Goal: Transaction & Acquisition: Download file/media

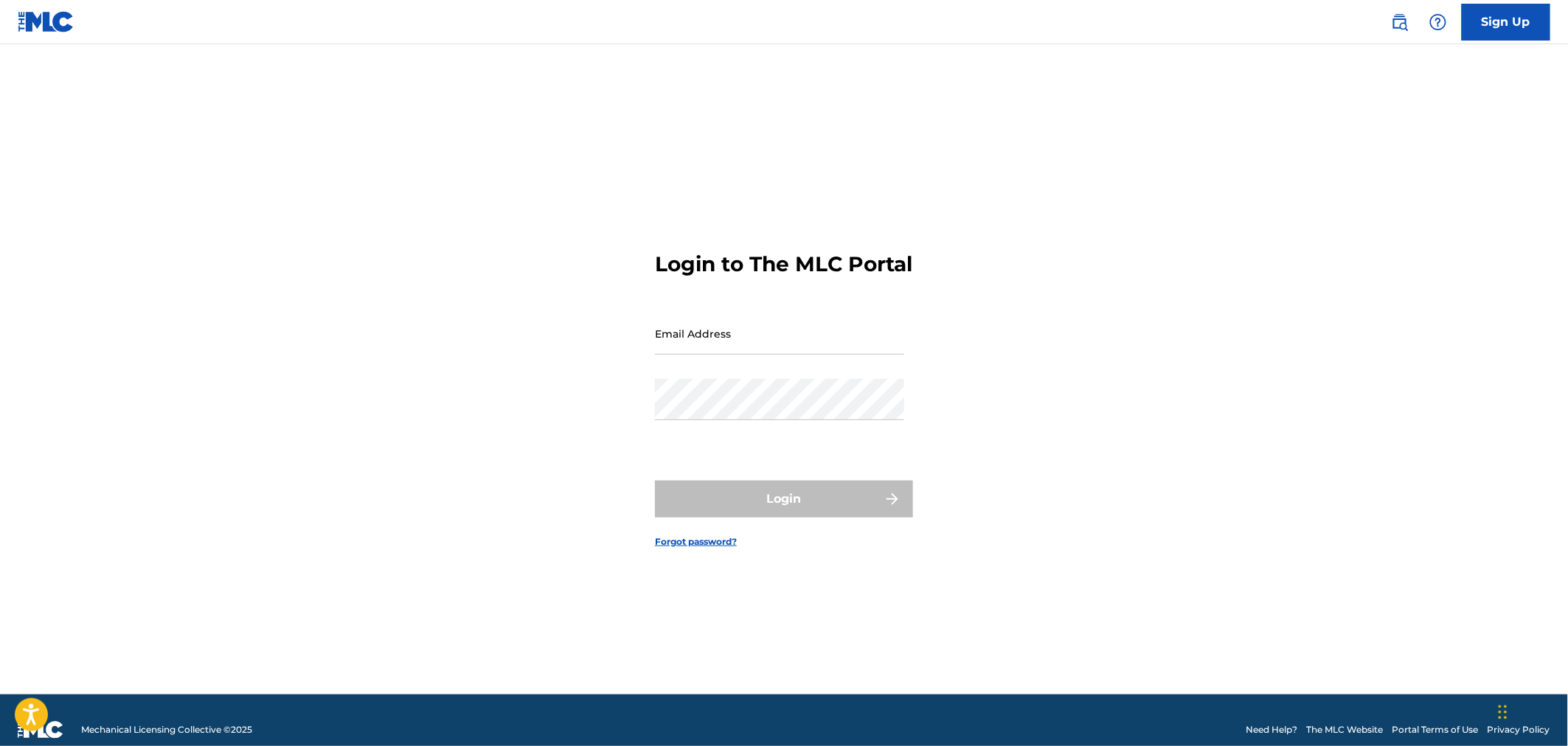
click at [700, 351] on input "Email Address" at bounding box center [779, 333] width 249 height 42
type input "[PERSON_NAME][EMAIL_ADDRESS][PERSON_NAME][DOMAIN_NAME]"
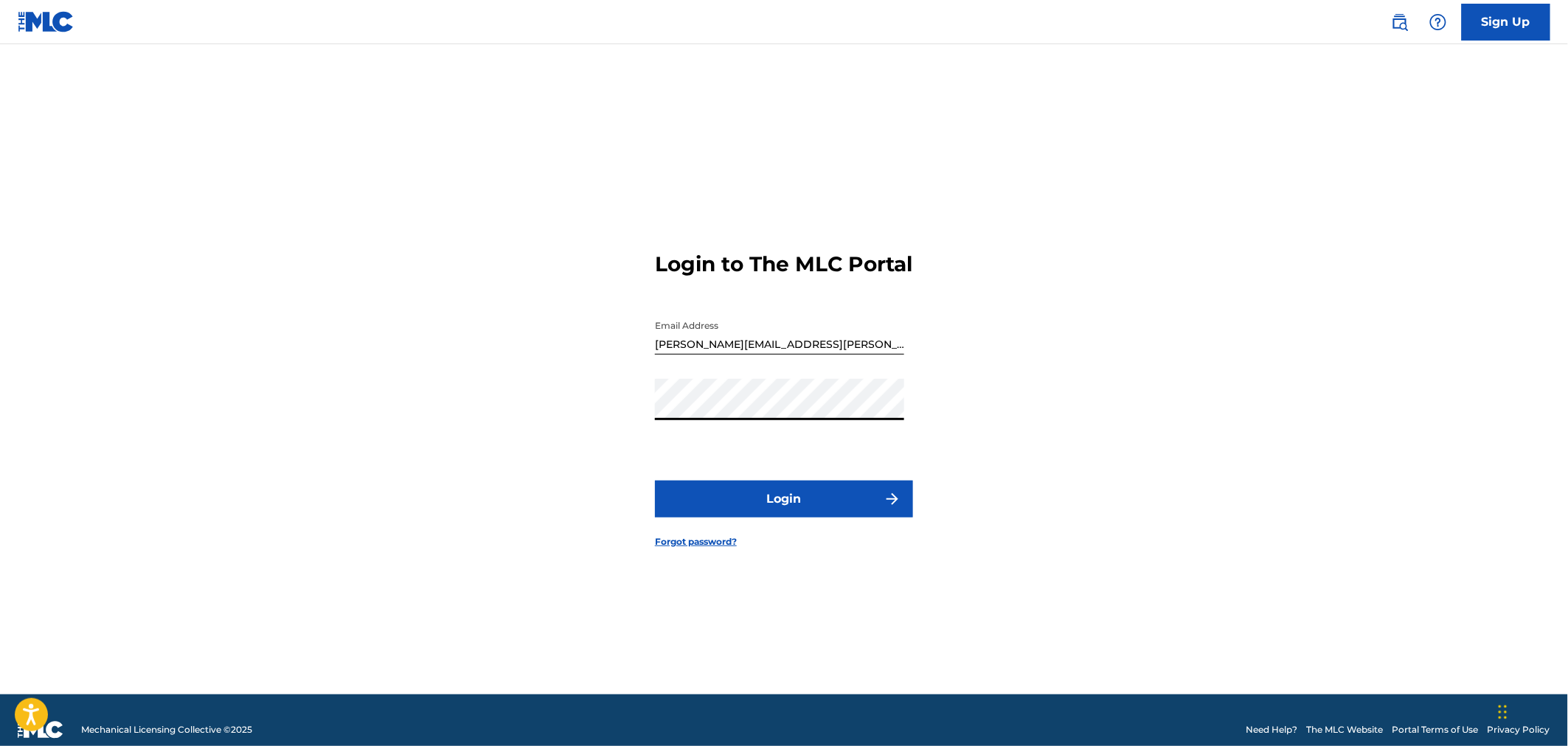
click at [758, 518] on button "Login" at bounding box center [784, 498] width 258 height 37
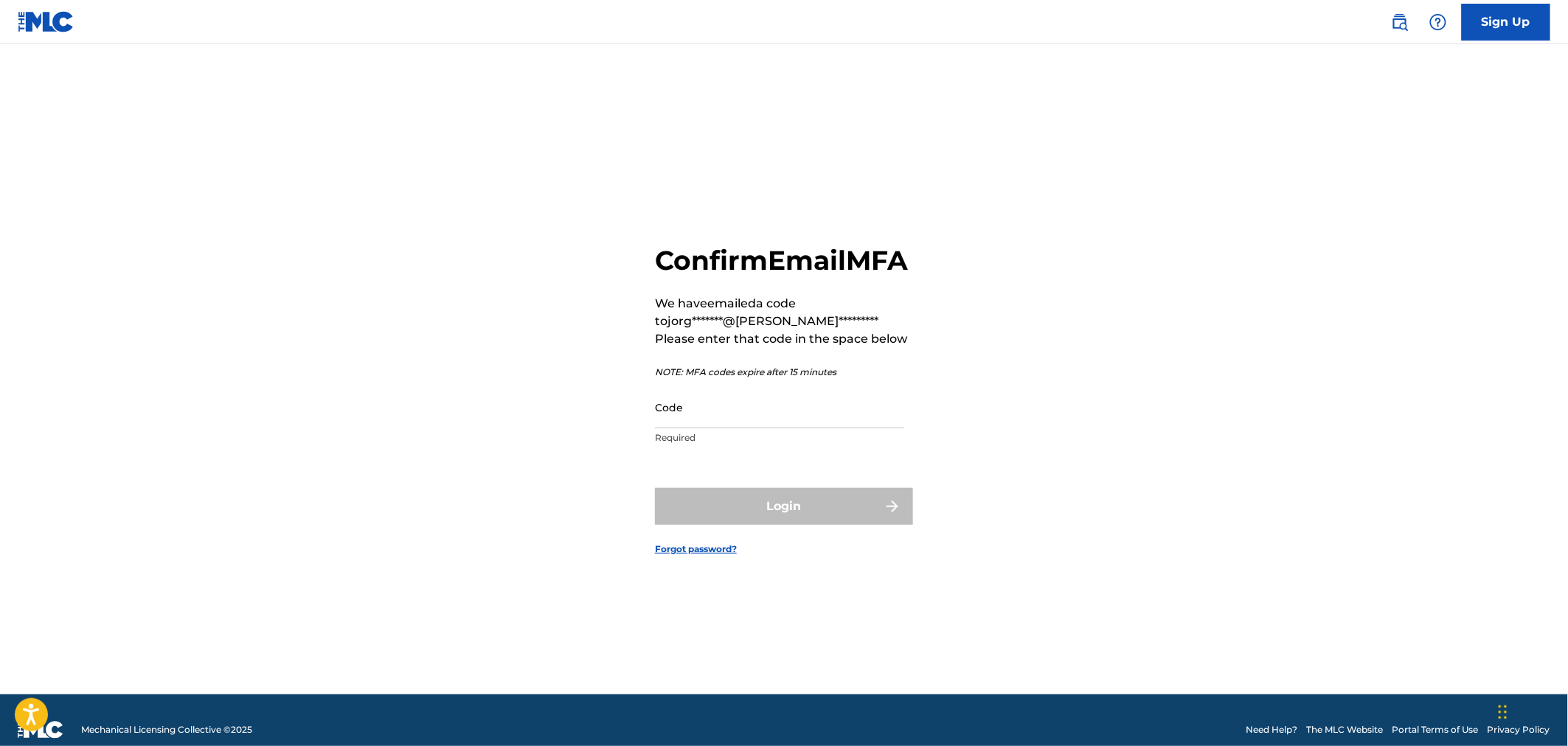
click at [735, 428] on input "Code" at bounding box center [779, 407] width 249 height 42
paste input "147508"
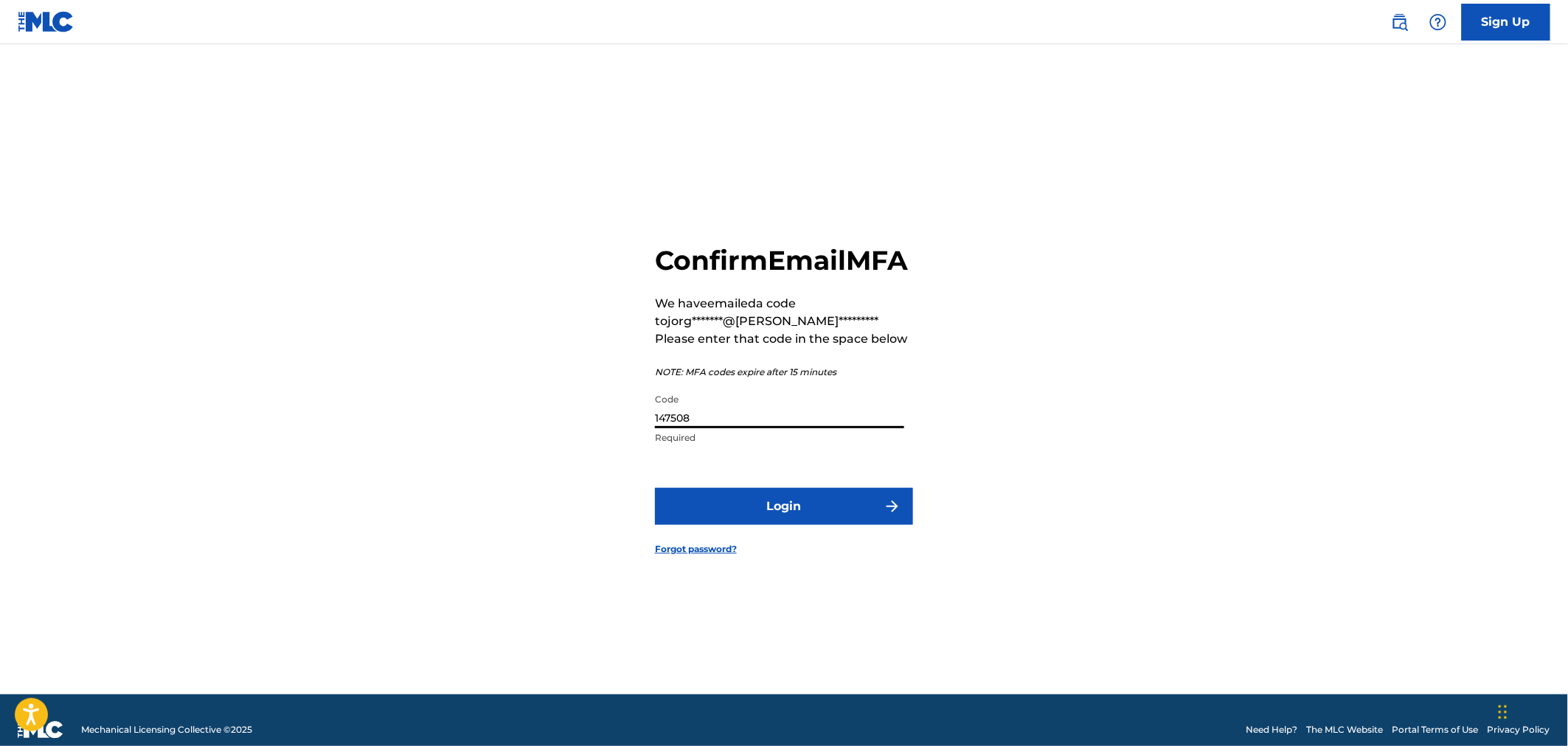
type input "147508"
click at [806, 517] on button "Login" at bounding box center [784, 506] width 258 height 37
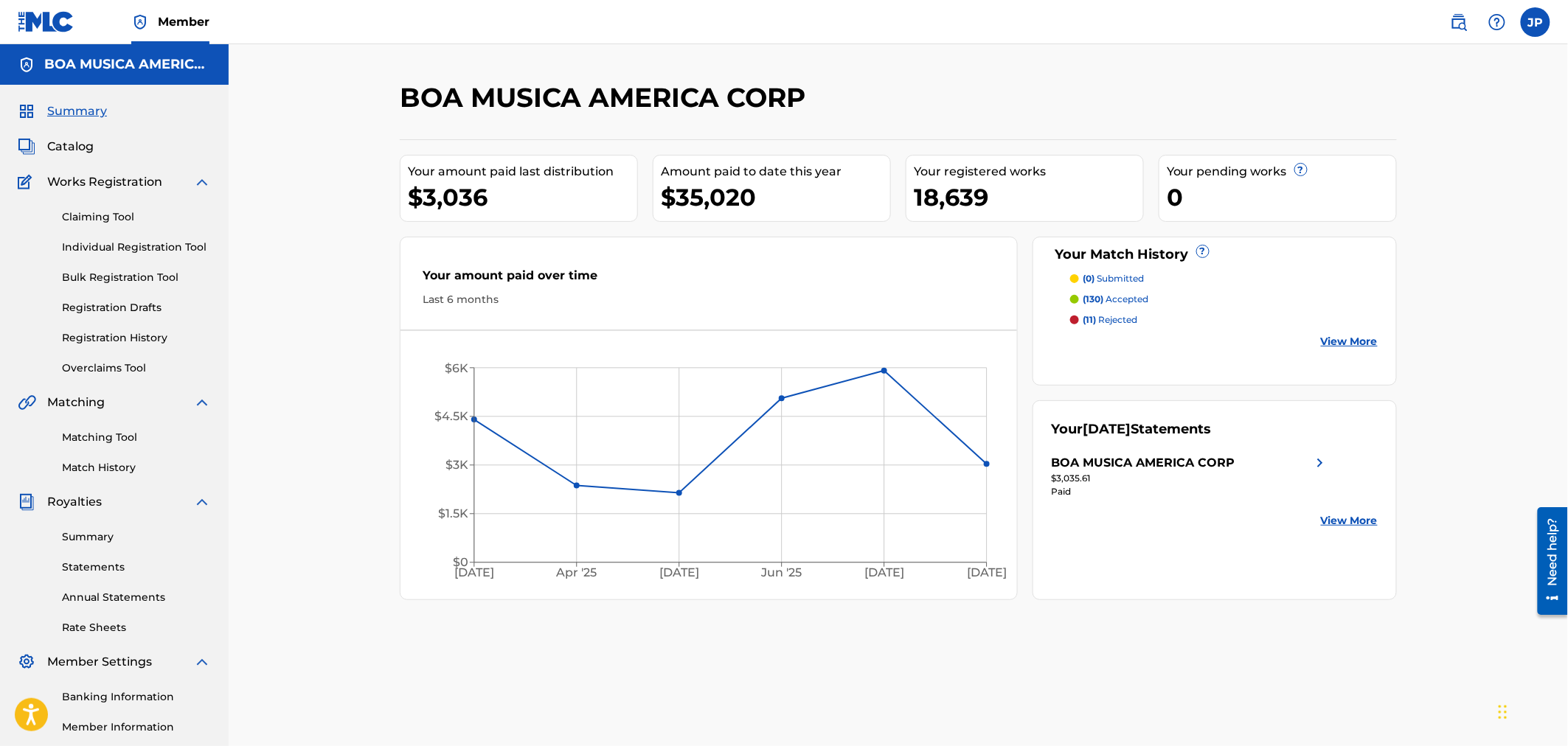
click at [87, 148] on span "Catalog" at bounding box center [70, 147] width 47 height 18
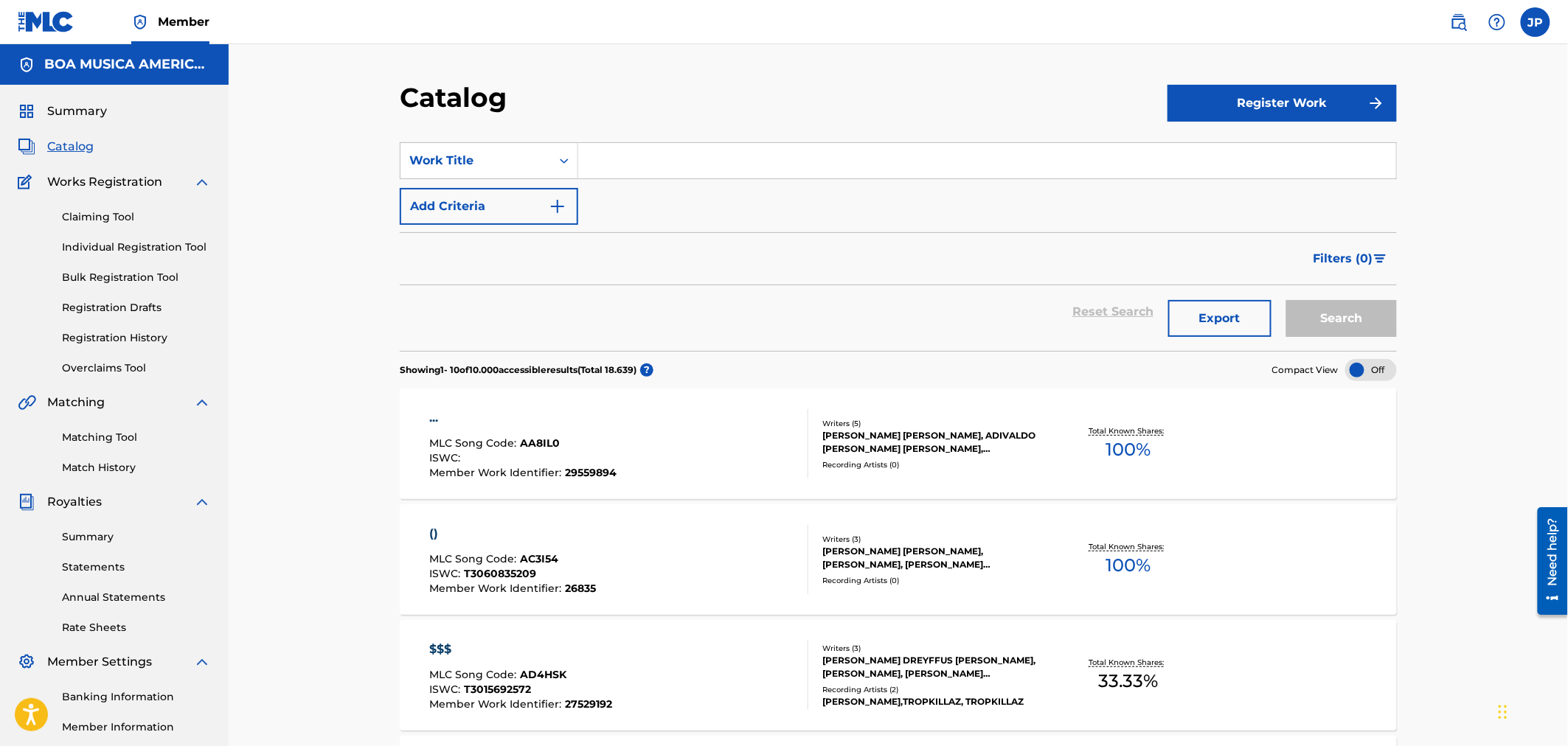
drag, startPoint x: 649, startPoint y: 153, endPoint x: 647, endPoint y: 167, distance: 14.1
click at [649, 155] on input "Search Form" at bounding box center [987, 160] width 818 height 35
paste input "147508"
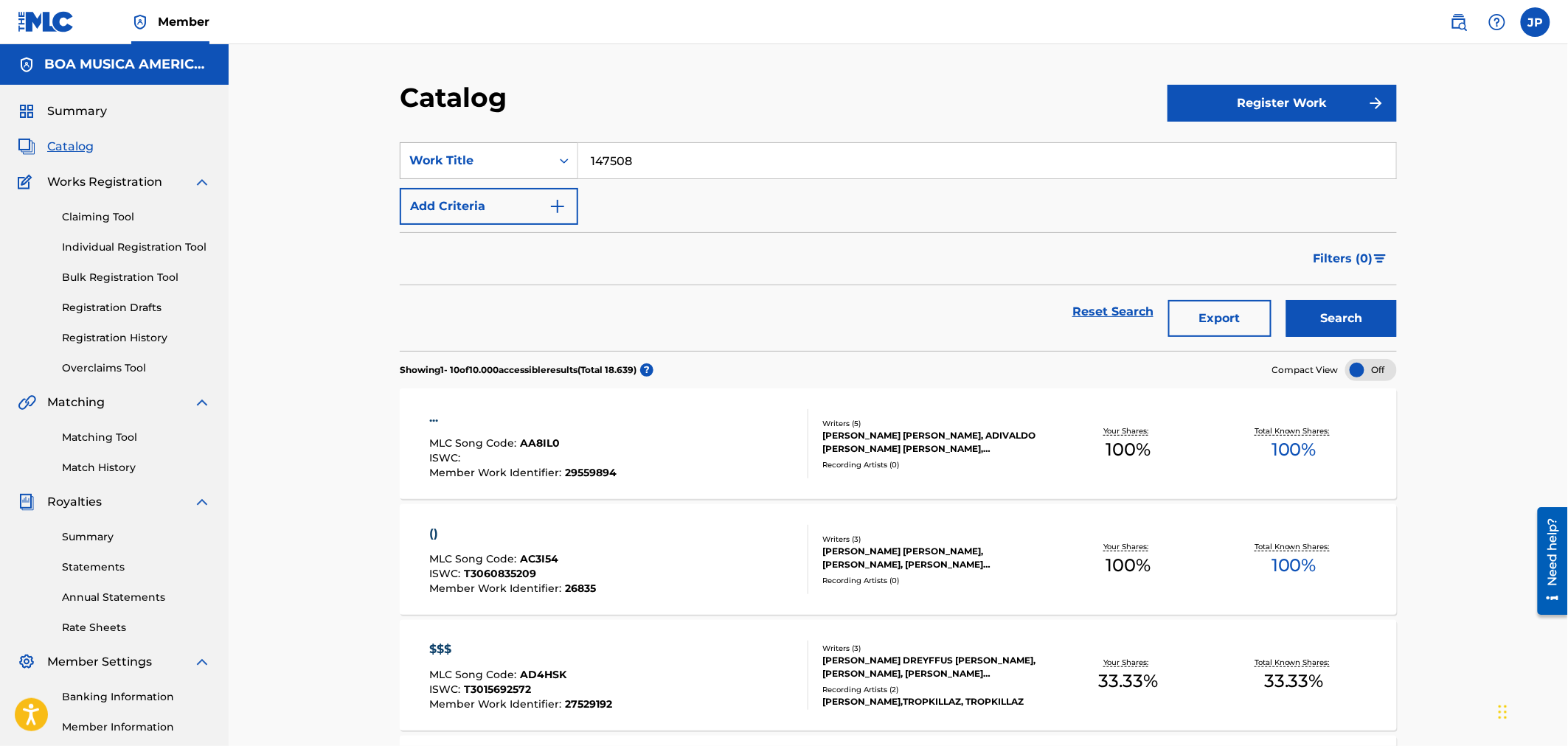
drag, startPoint x: 557, startPoint y: 154, endPoint x: 550, endPoint y: 155, distance: 7.1
click at [550, 155] on div "SearchWithCriteriadbb1830e-3fd8-4b02-b25d-cd790ca3eacb Work Title 147508" at bounding box center [898, 160] width 997 height 37
paste input "VIDA LOKA PARTE I"
type input "VIDA LOKA"
click at [1286, 300] on button "Search" at bounding box center [1341, 318] width 110 height 37
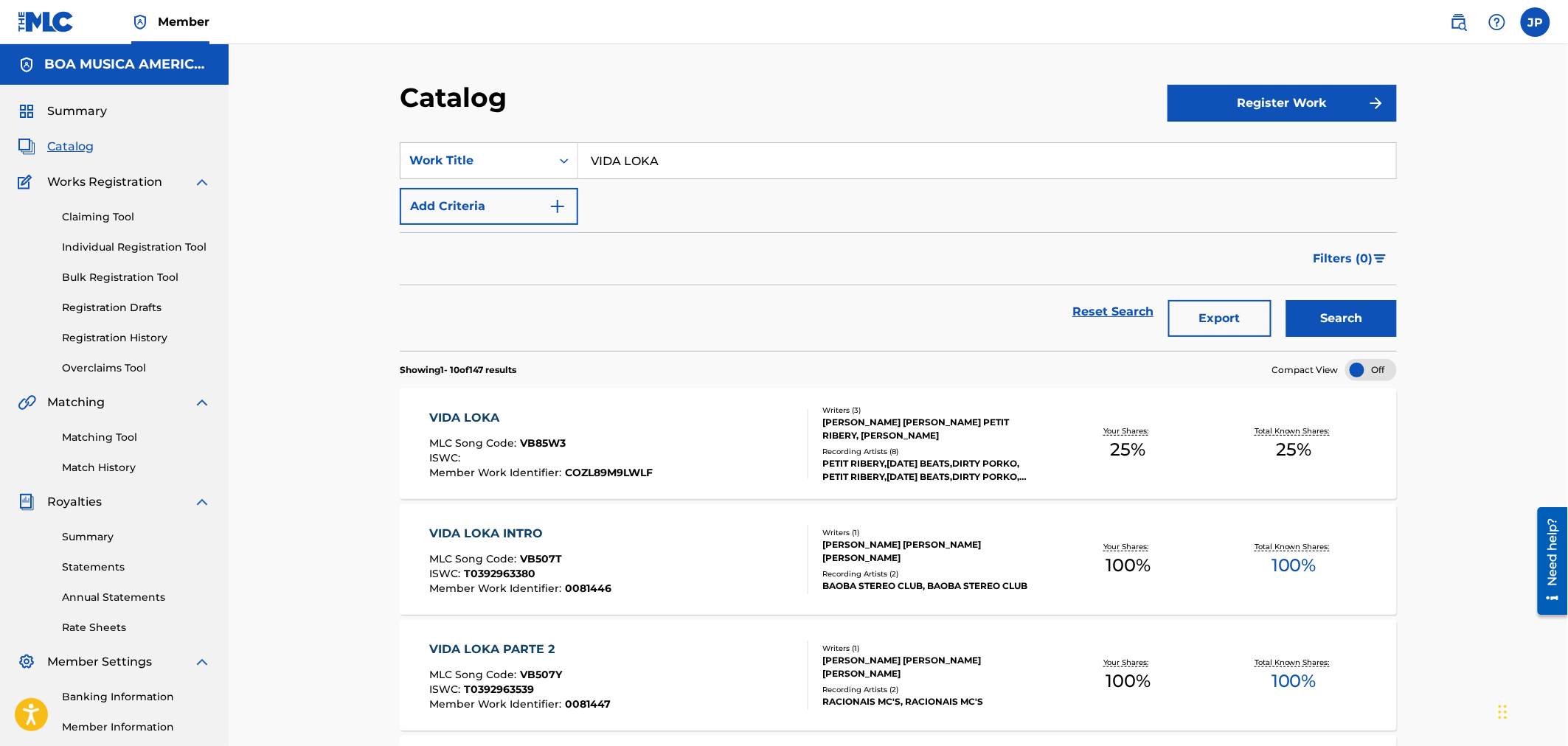
click at [499, 531] on div "VIDA LOKA INTRO" at bounding box center [520, 534] width 182 height 18
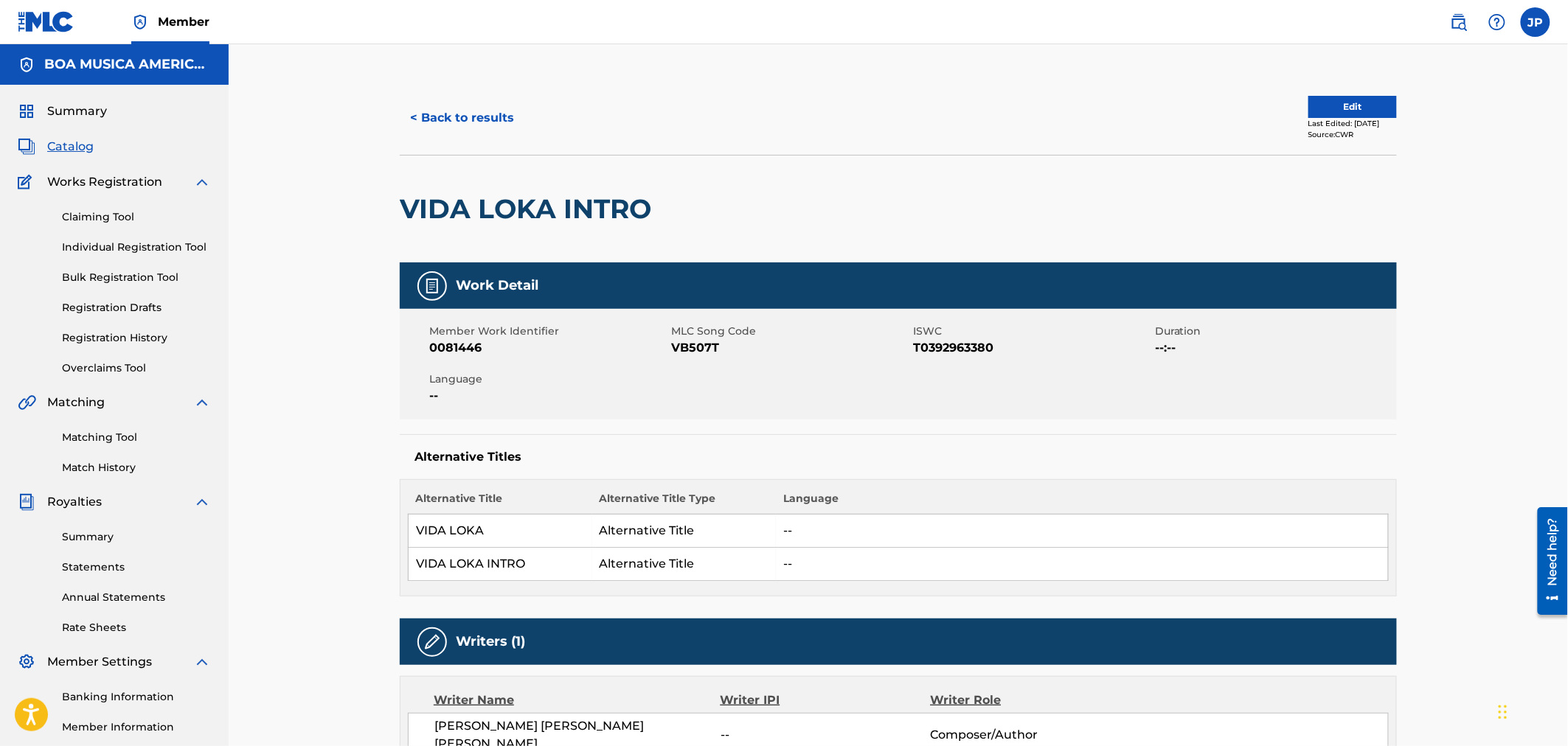
click at [114, 566] on link "Statements" at bounding box center [136, 567] width 149 height 16
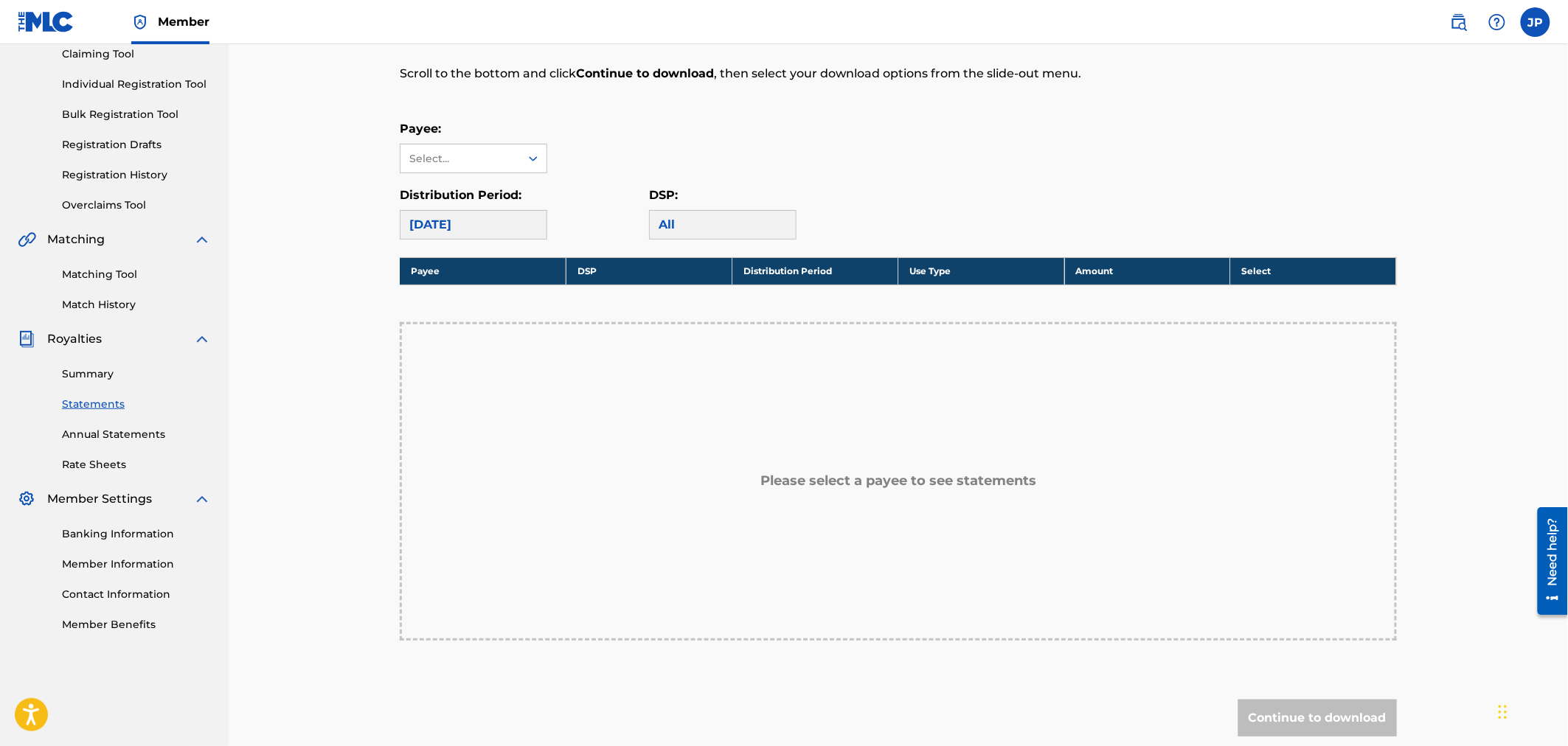
scroll to position [163, 0]
click at [526, 168] on div at bounding box center [533, 158] width 26 height 26
click at [493, 197] on div "BOA MUSICA AMERICA CORP" at bounding box center [473, 199] width 146 height 55
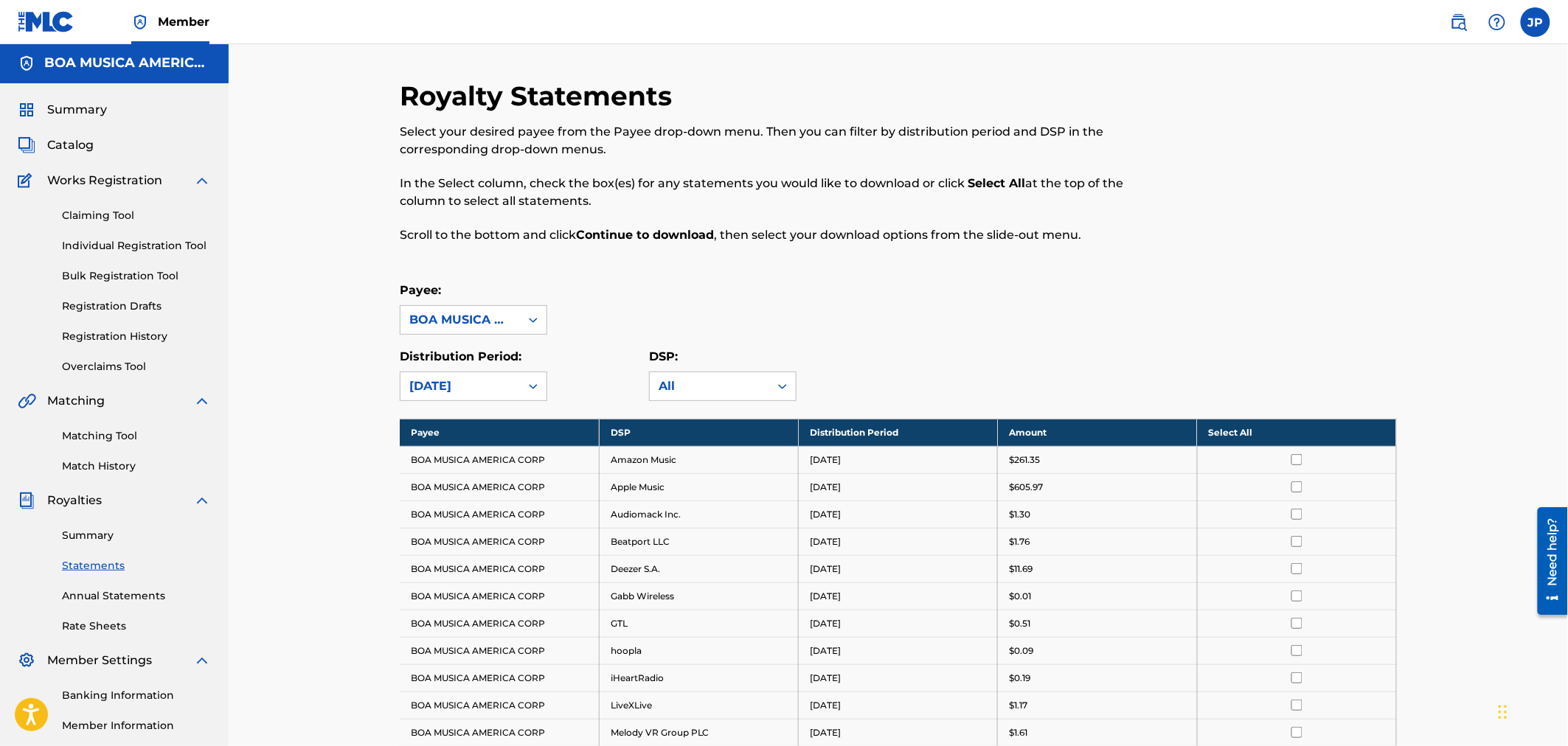
scroll to position [0, 0]
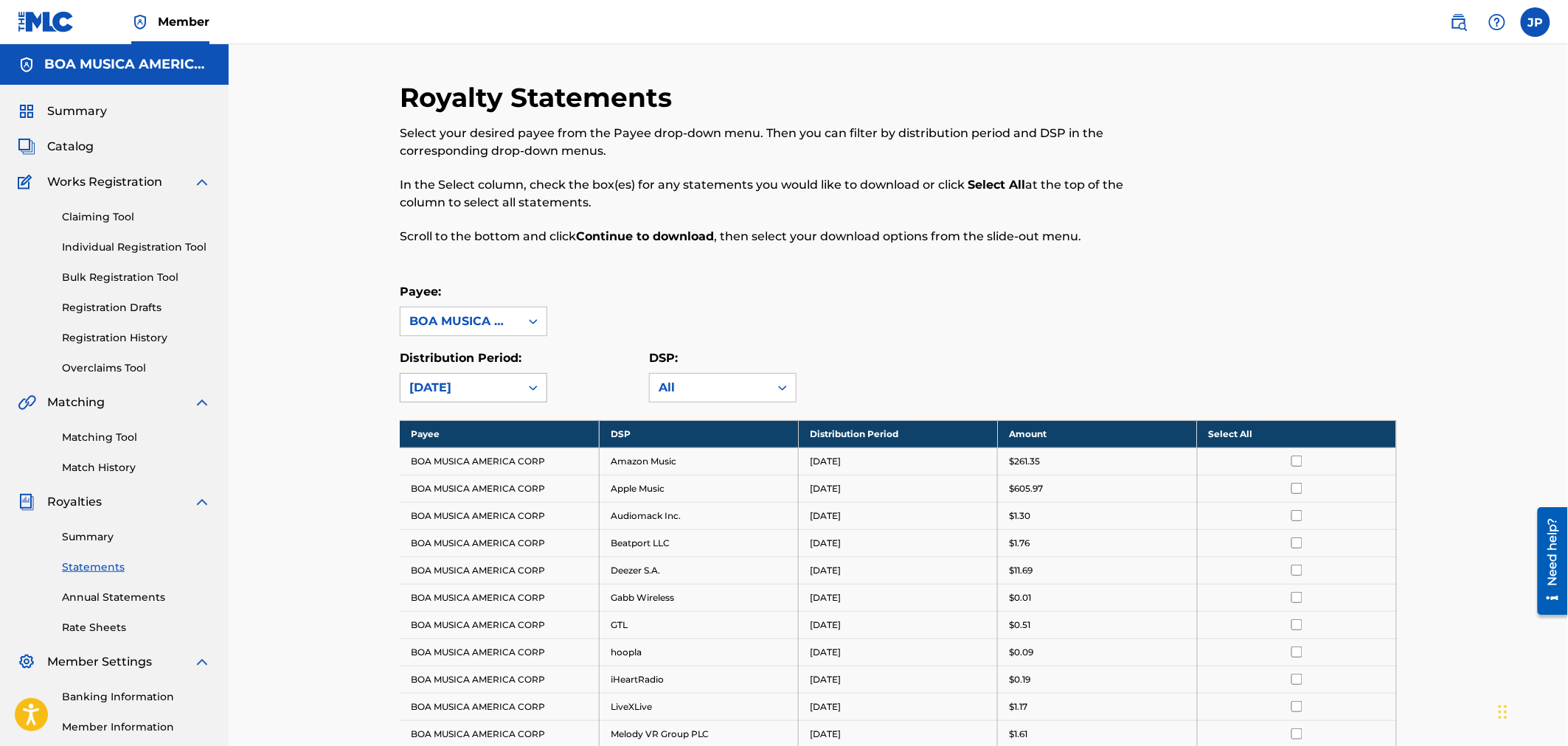
click at [532, 386] on icon at bounding box center [534, 388] width 15 height 15
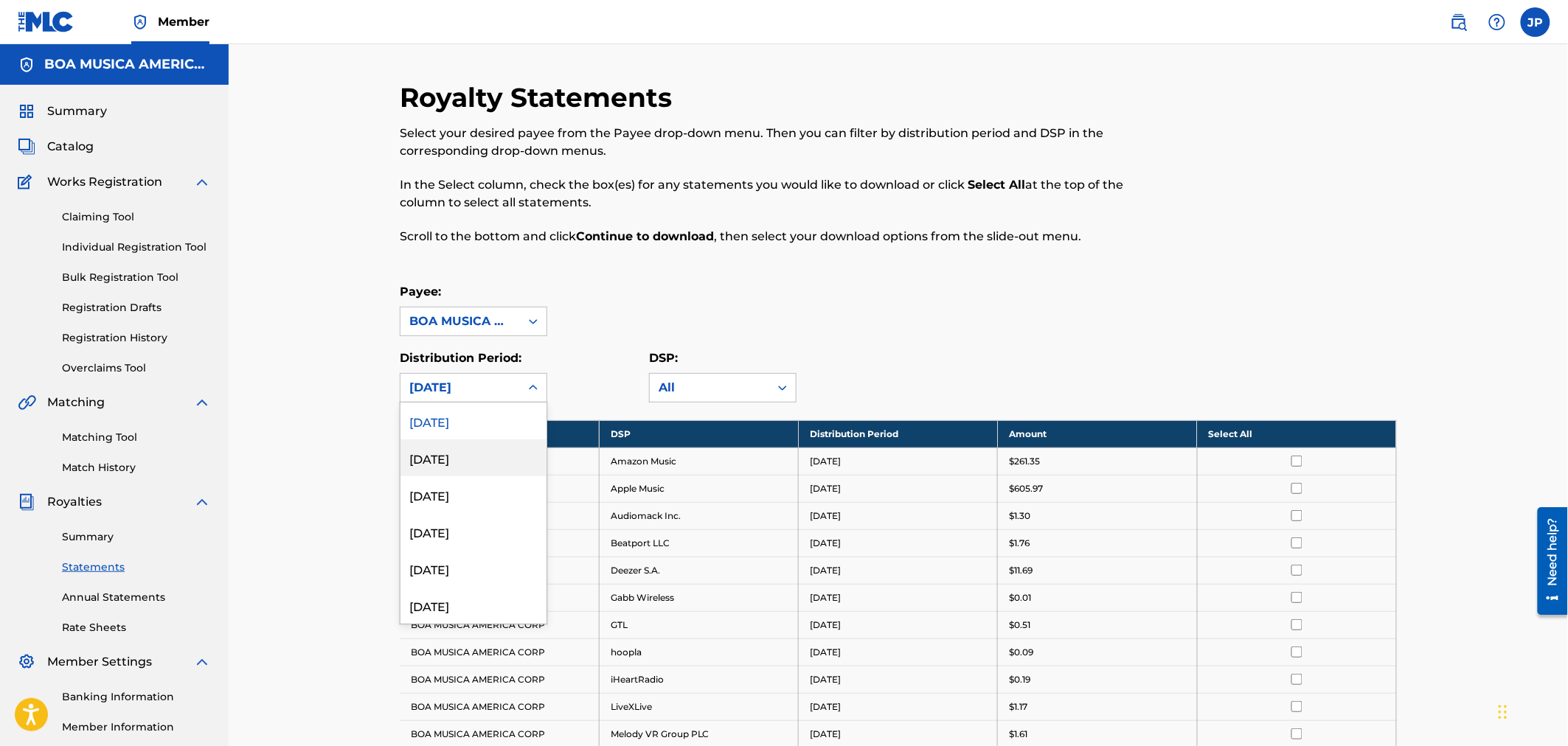
click at [444, 461] on div "[DATE]" at bounding box center [473, 458] width 146 height 37
click at [532, 392] on icon at bounding box center [534, 388] width 15 height 15
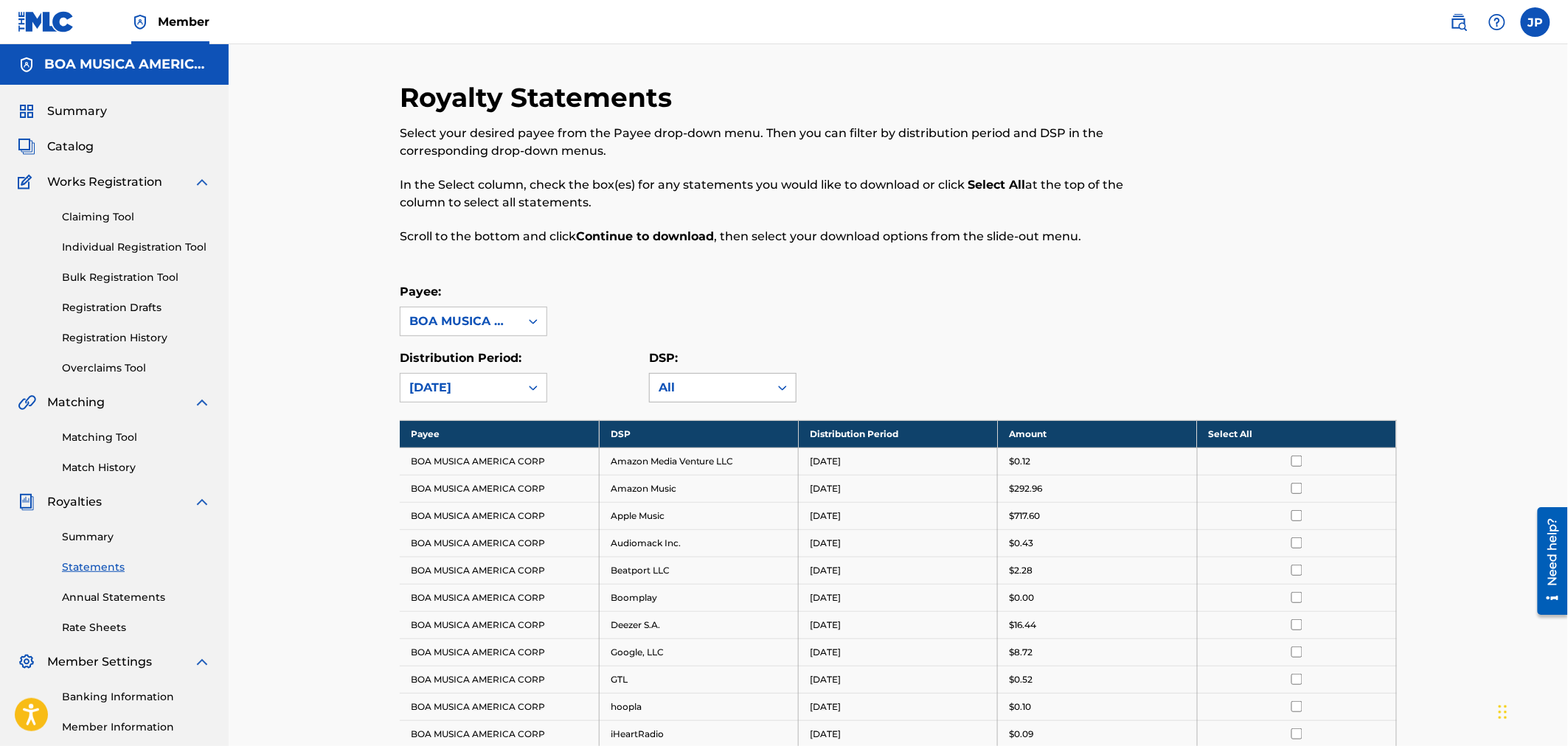
click at [784, 392] on icon at bounding box center [783, 388] width 15 height 15
click at [784, 391] on icon at bounding box center [783, 388] width 15 height 15
click at [1242, 429] on th "Select All" at bounding box center [1297, 433] width 199 height 27
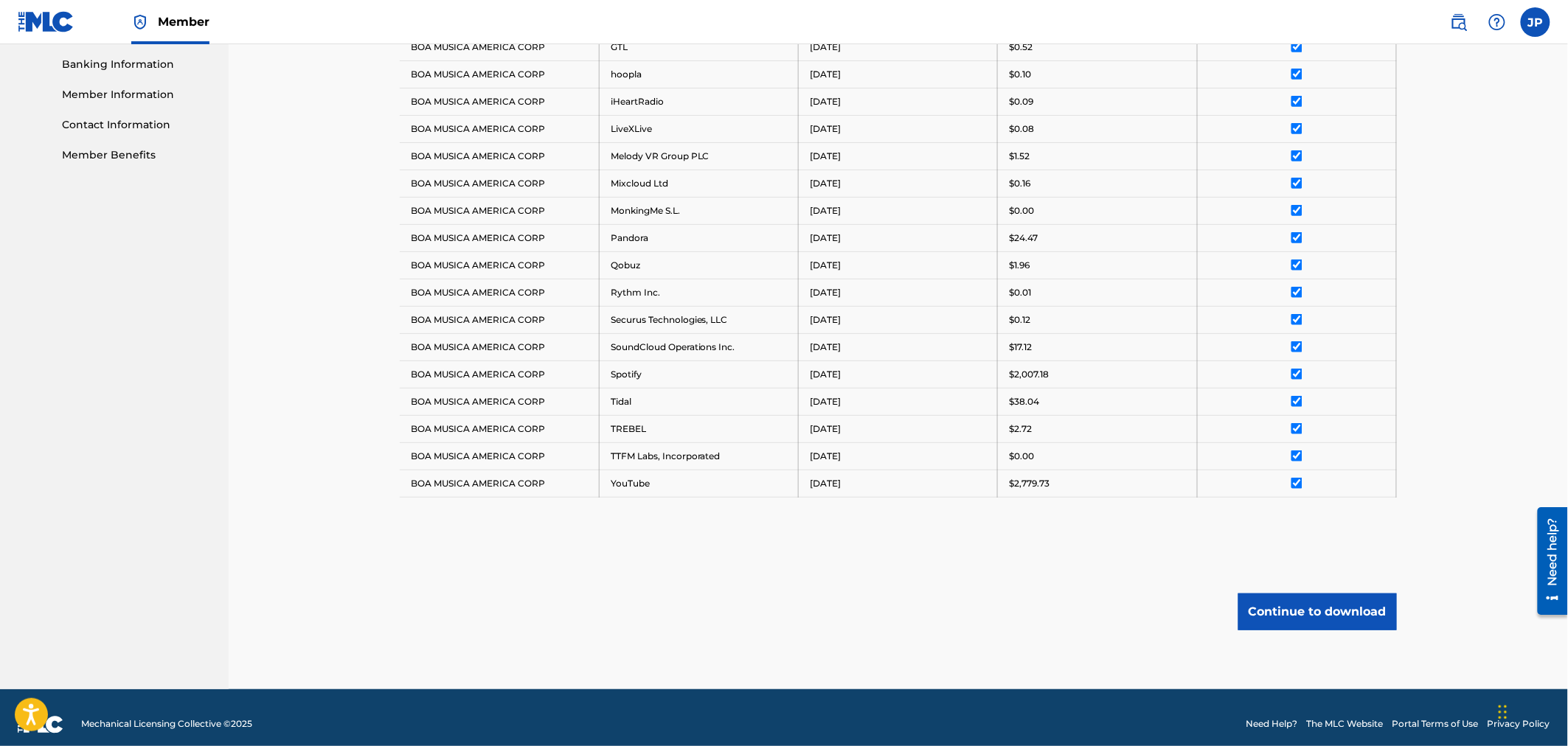
scroll to position [647, 0]
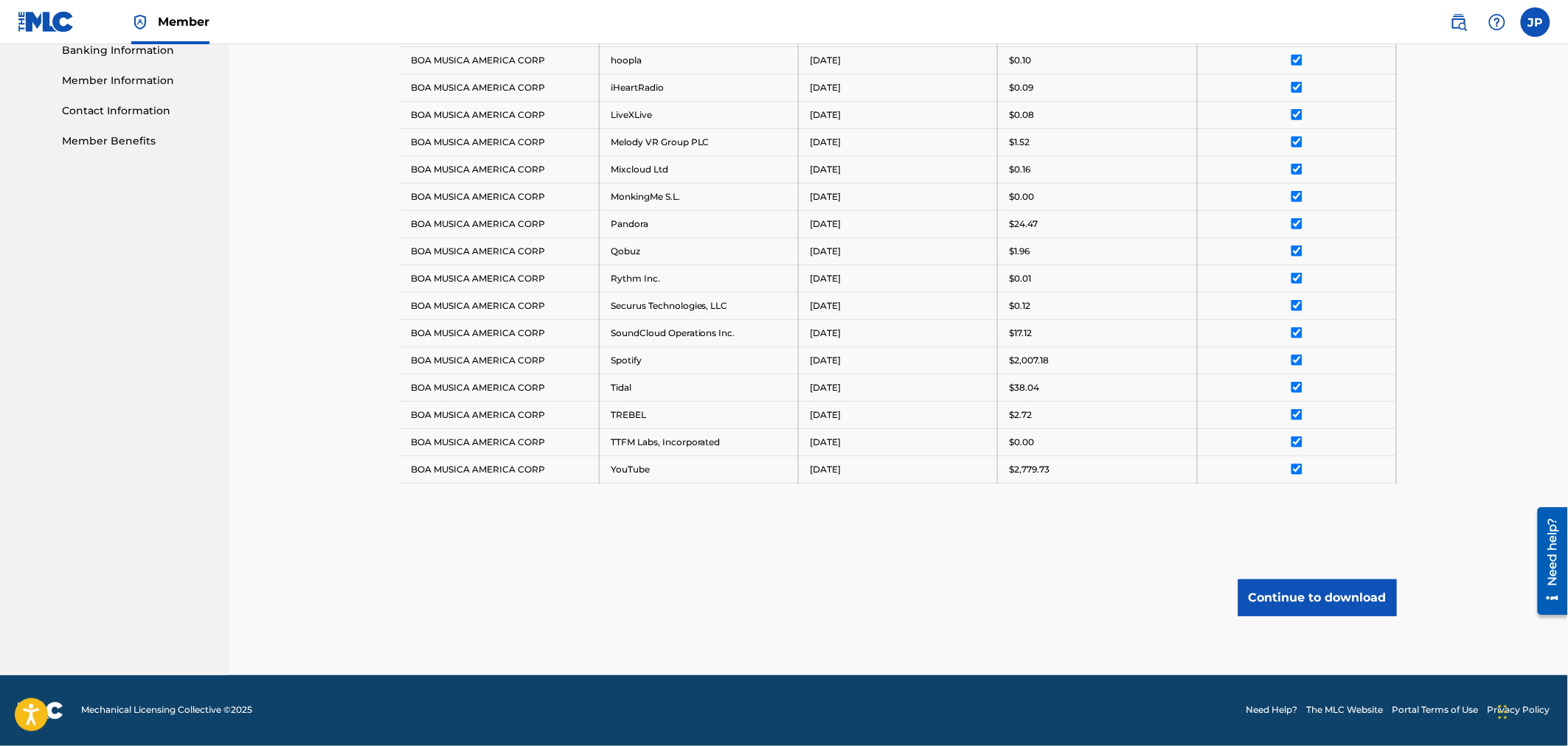
click at [1319, 597] on button "Continue to download" at bounding box center [1317, 597] width 159 height 37
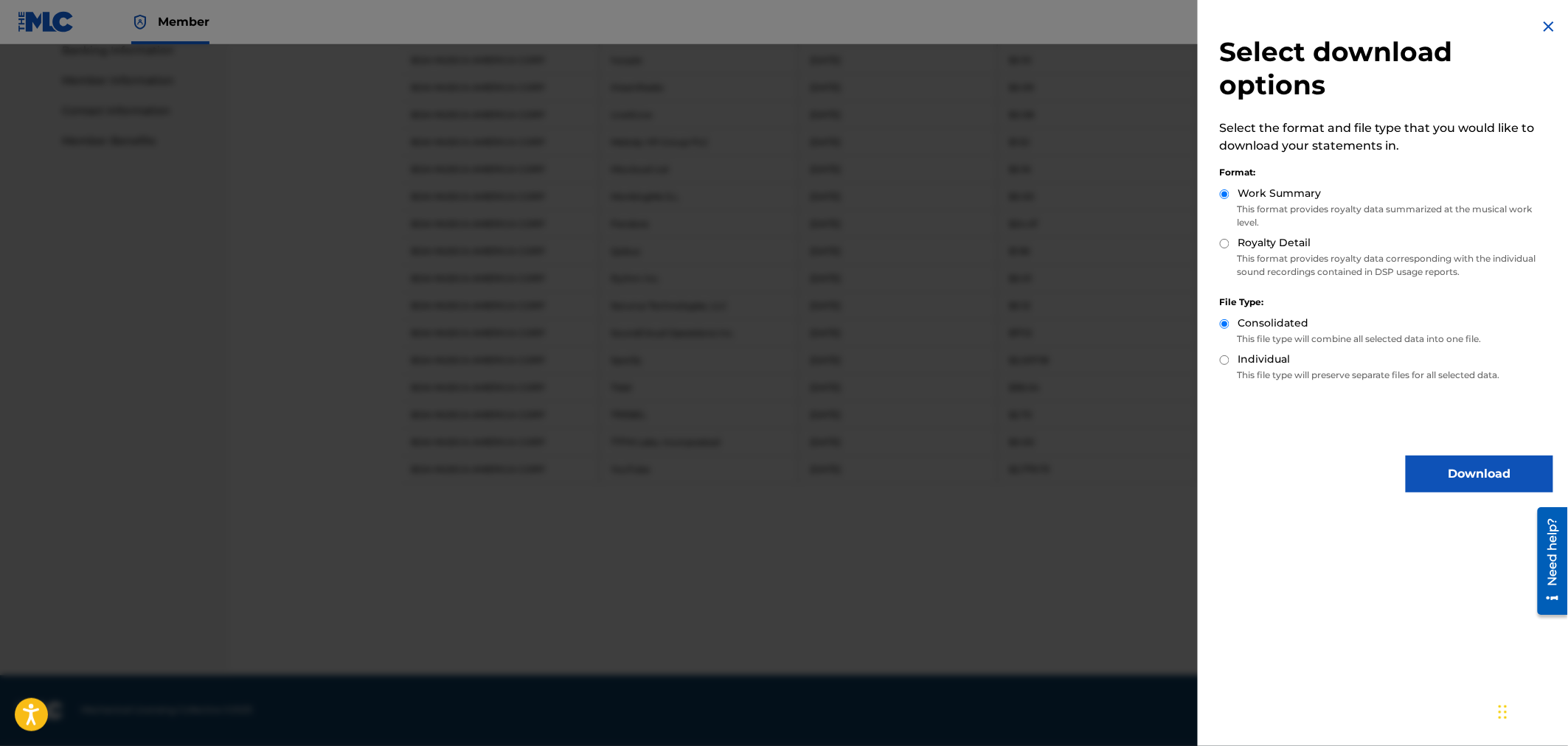
click at [1494, 473] on button "Download" at bounding box center [1479, 474] width 148 height 37
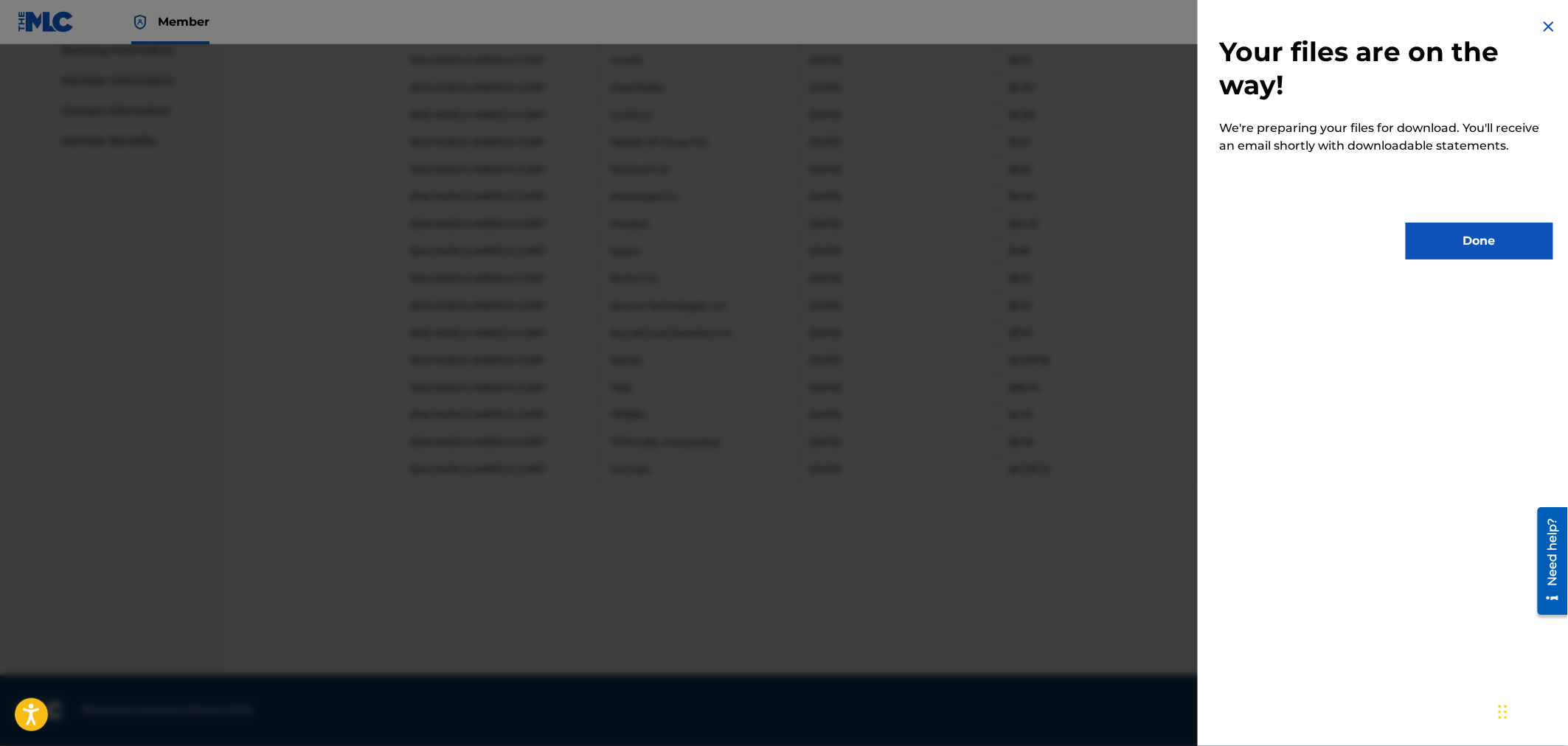
click at [1469, 238] on button "Done" at bounding box center [1479, 241] width 148 height 37
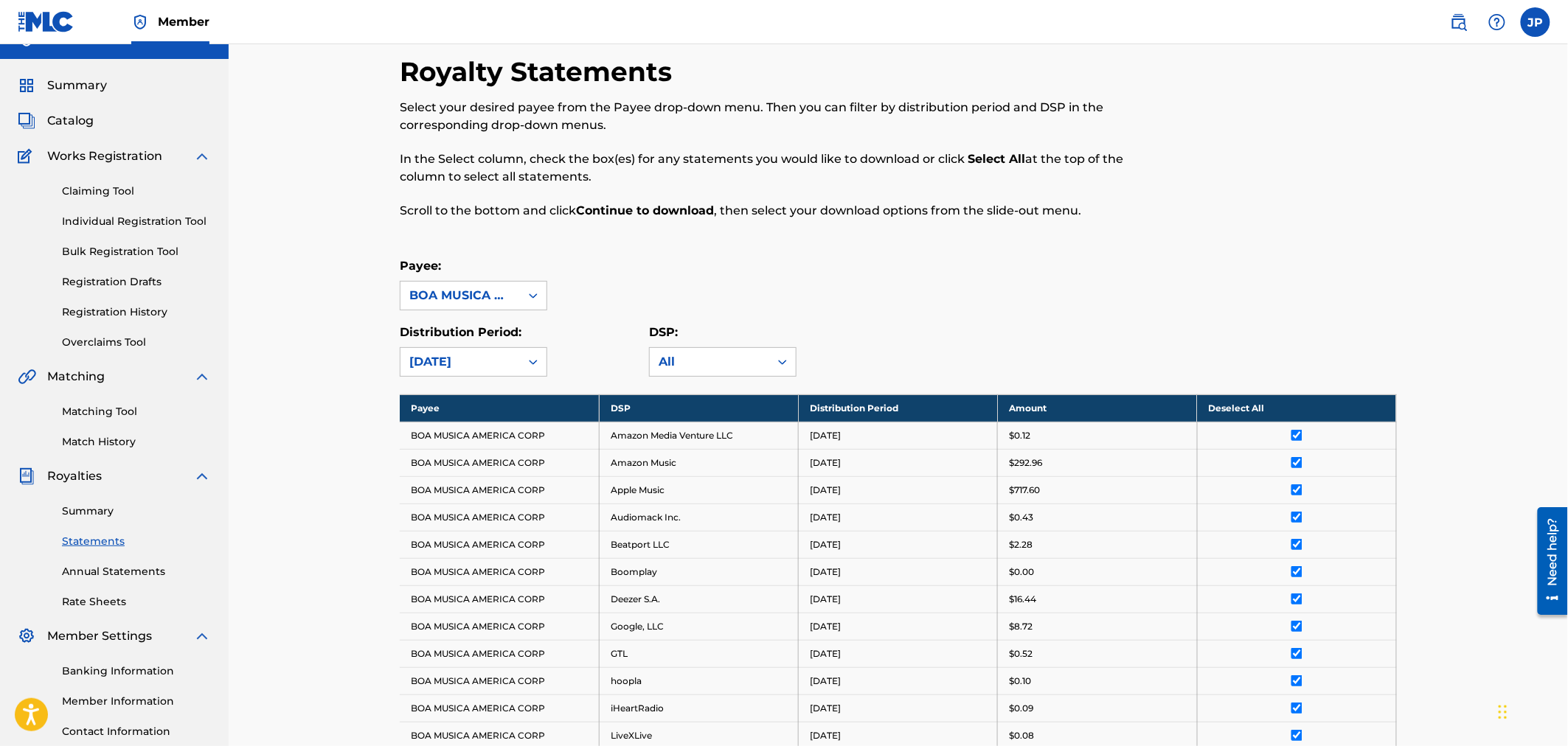
scroll to position [0, 0]
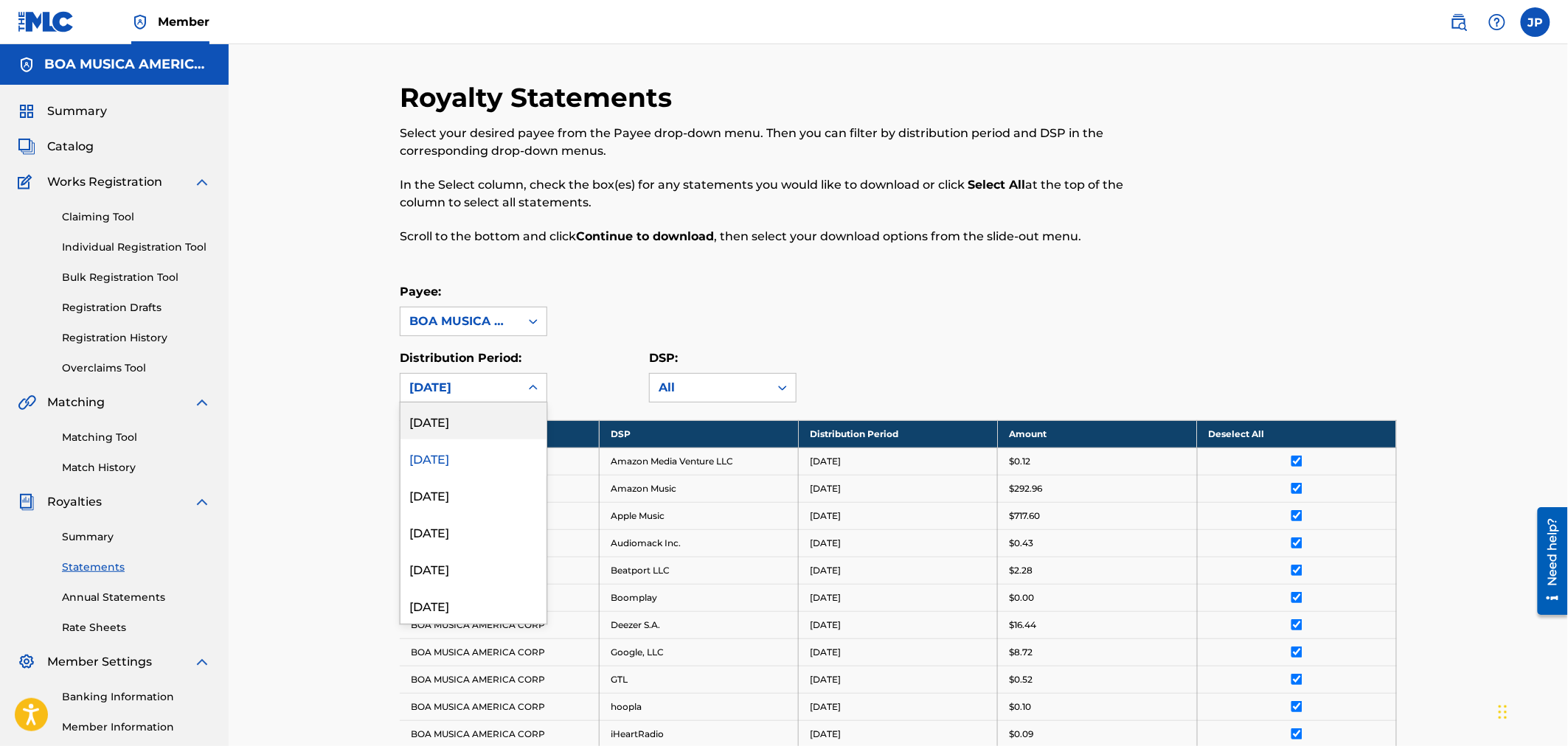
click at [534, 383] on icon at bounding box center [534, 388] width 15 height 15
click at [484, 427] on div "[DATE]" at bounding box center [473, 421] width 146 height 37
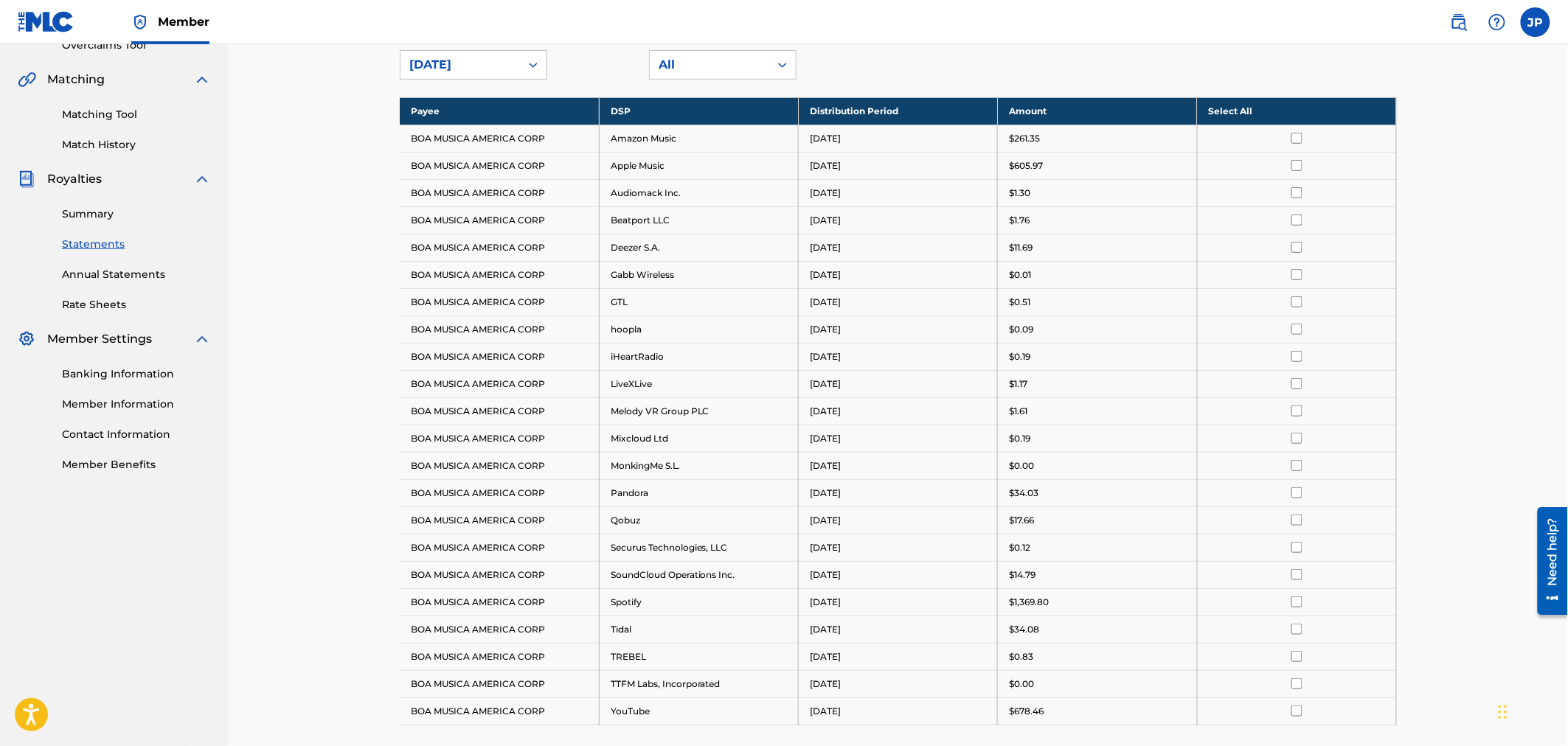
scroll to position [328, 0]
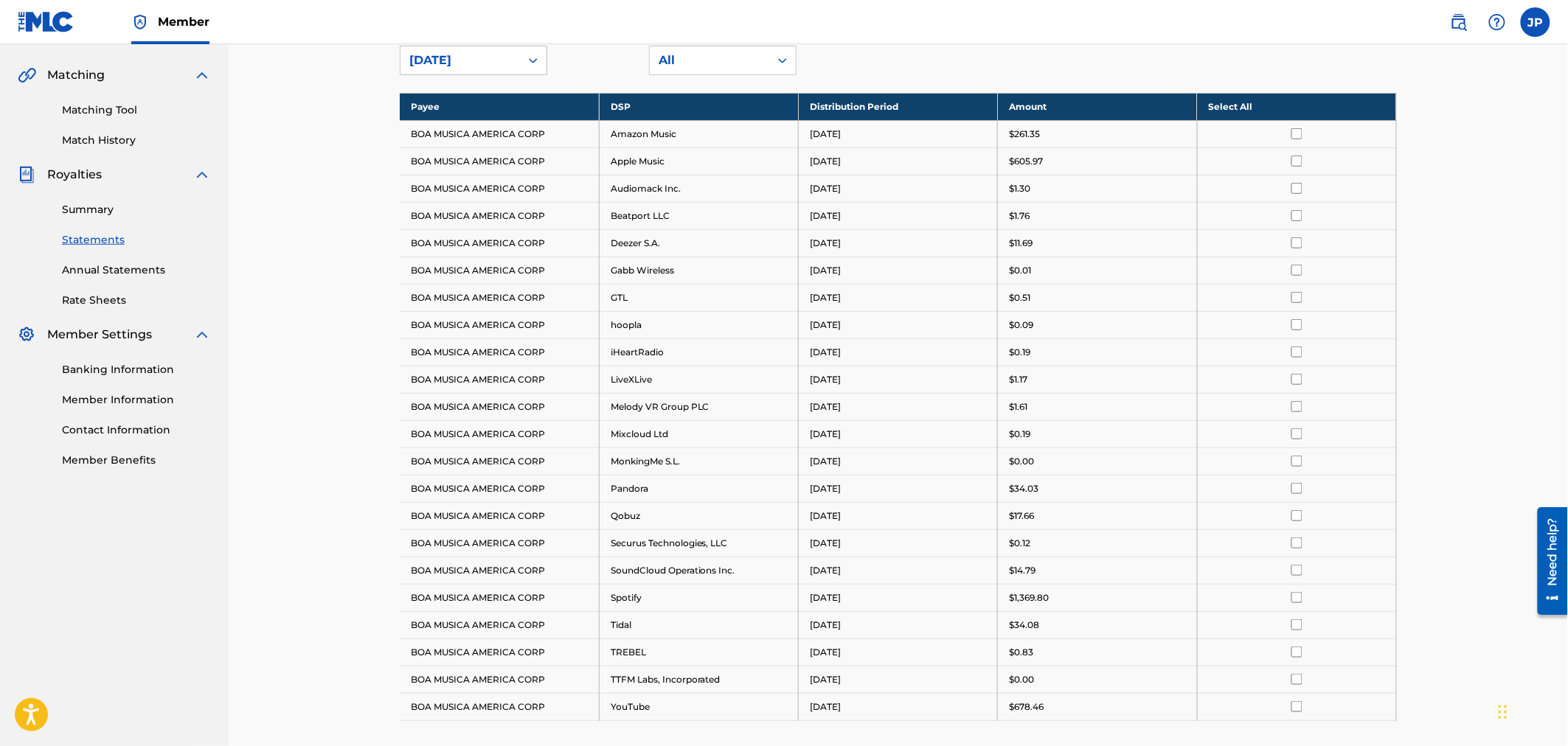
click at [1237, 97] on th "Select All" at bounding box center [1297, 106] width 199 height 27
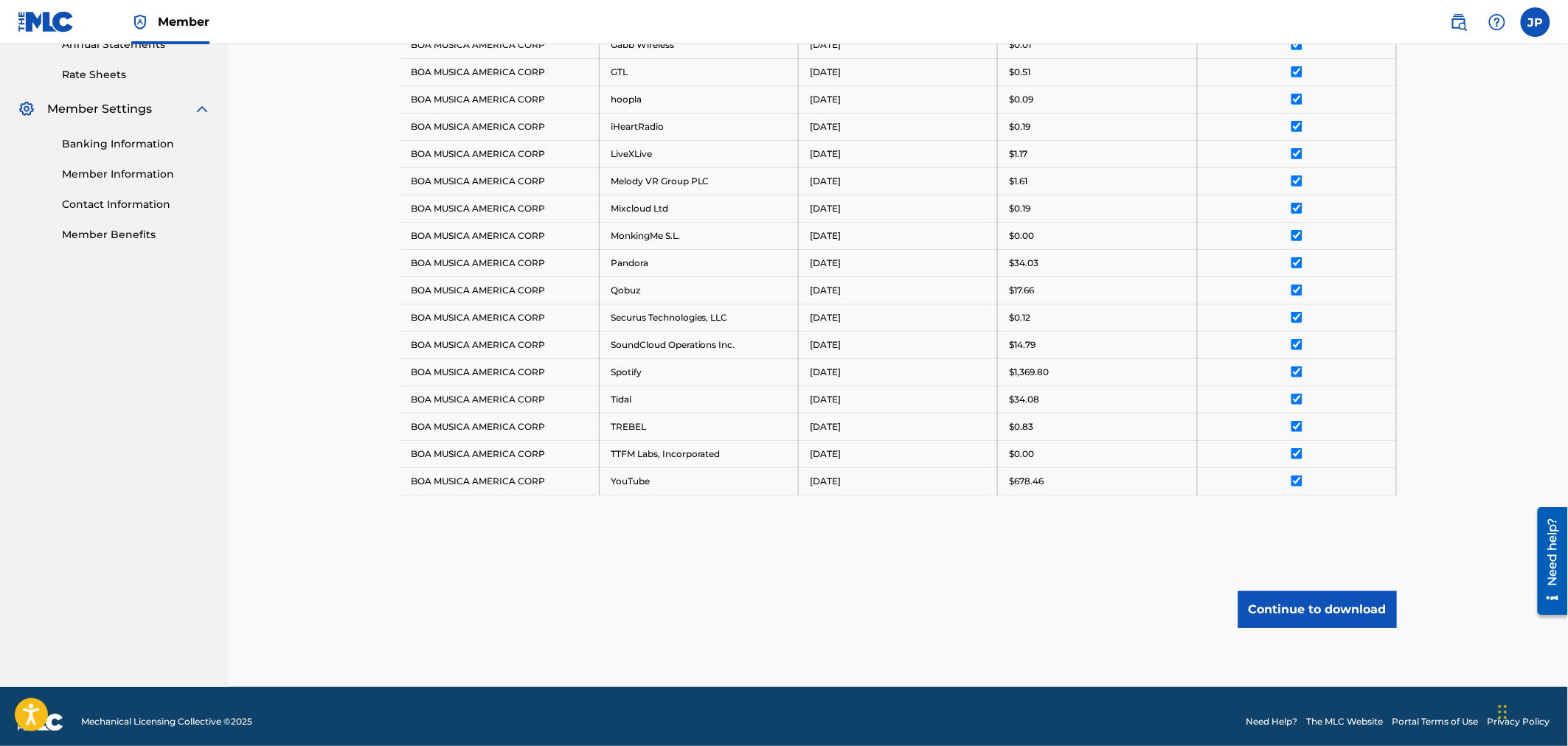
scroll to position [565, 0]
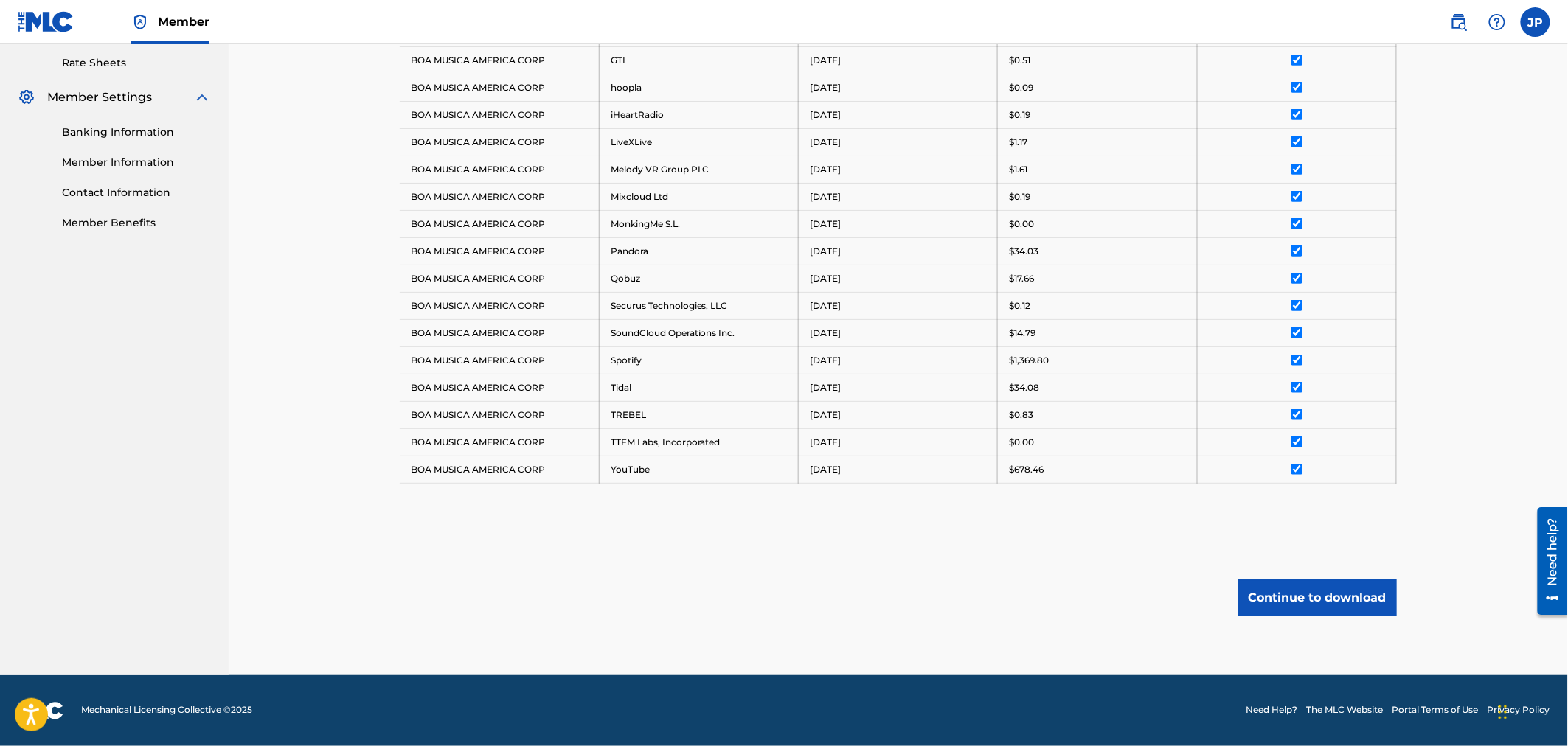
click at [1336, 594] on button "Continue to download" at bounding box center [1317, 597] width 159 height 37
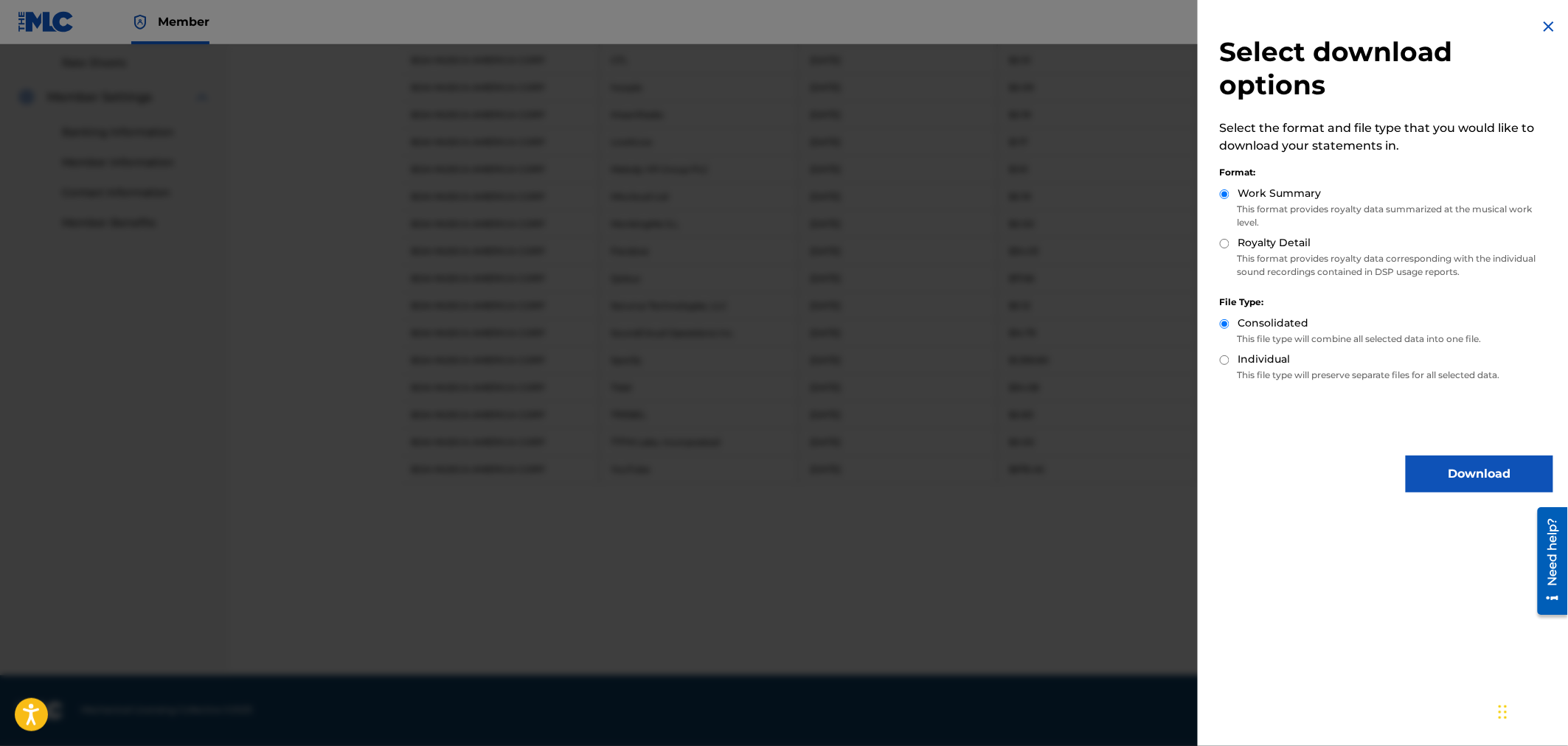
click at [1476, 485] on button "Download" at bounding box center [1479, 474] width 148 height 37
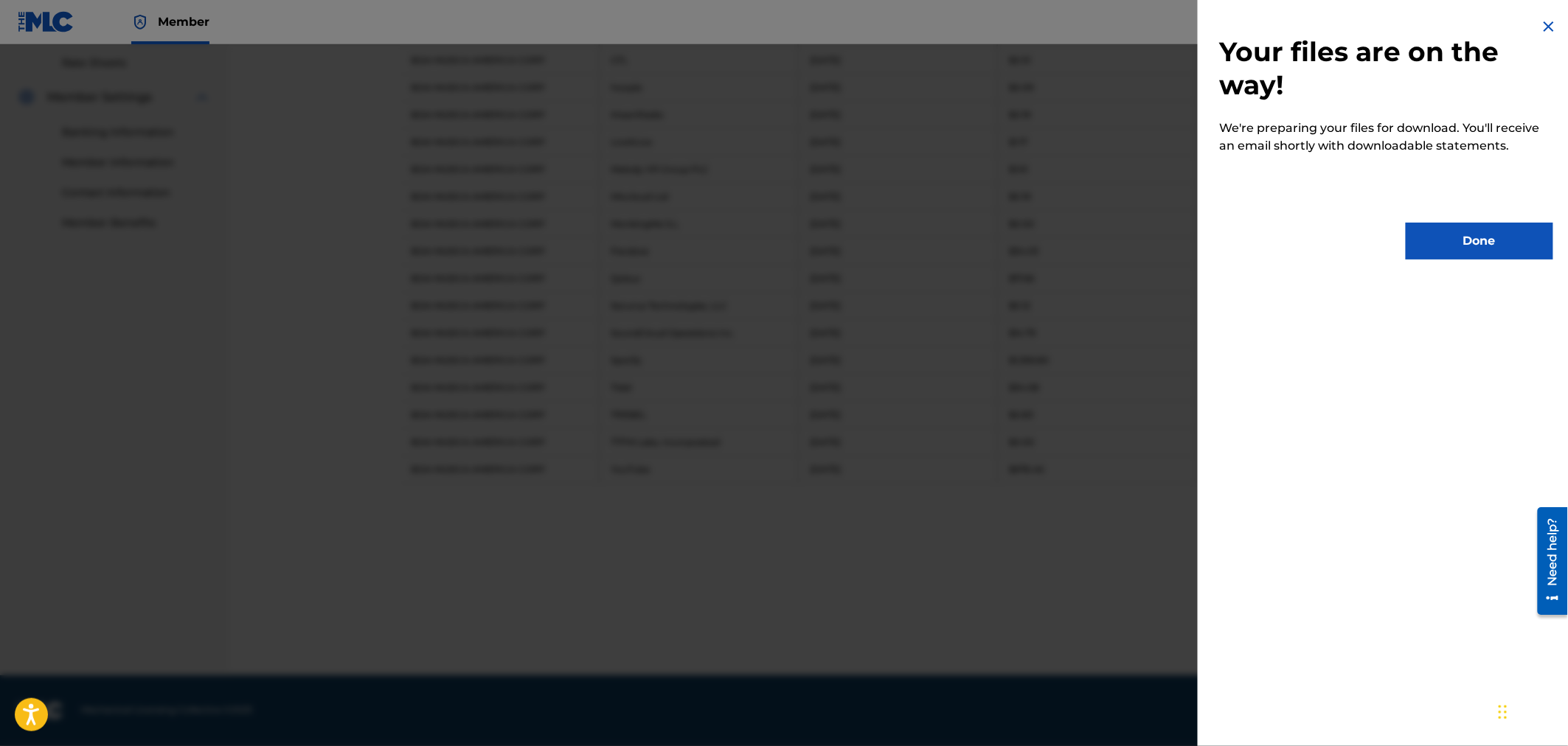
click at [1488, 239] on button "Done" at bounding box center [1479, 241] width 148 height 37
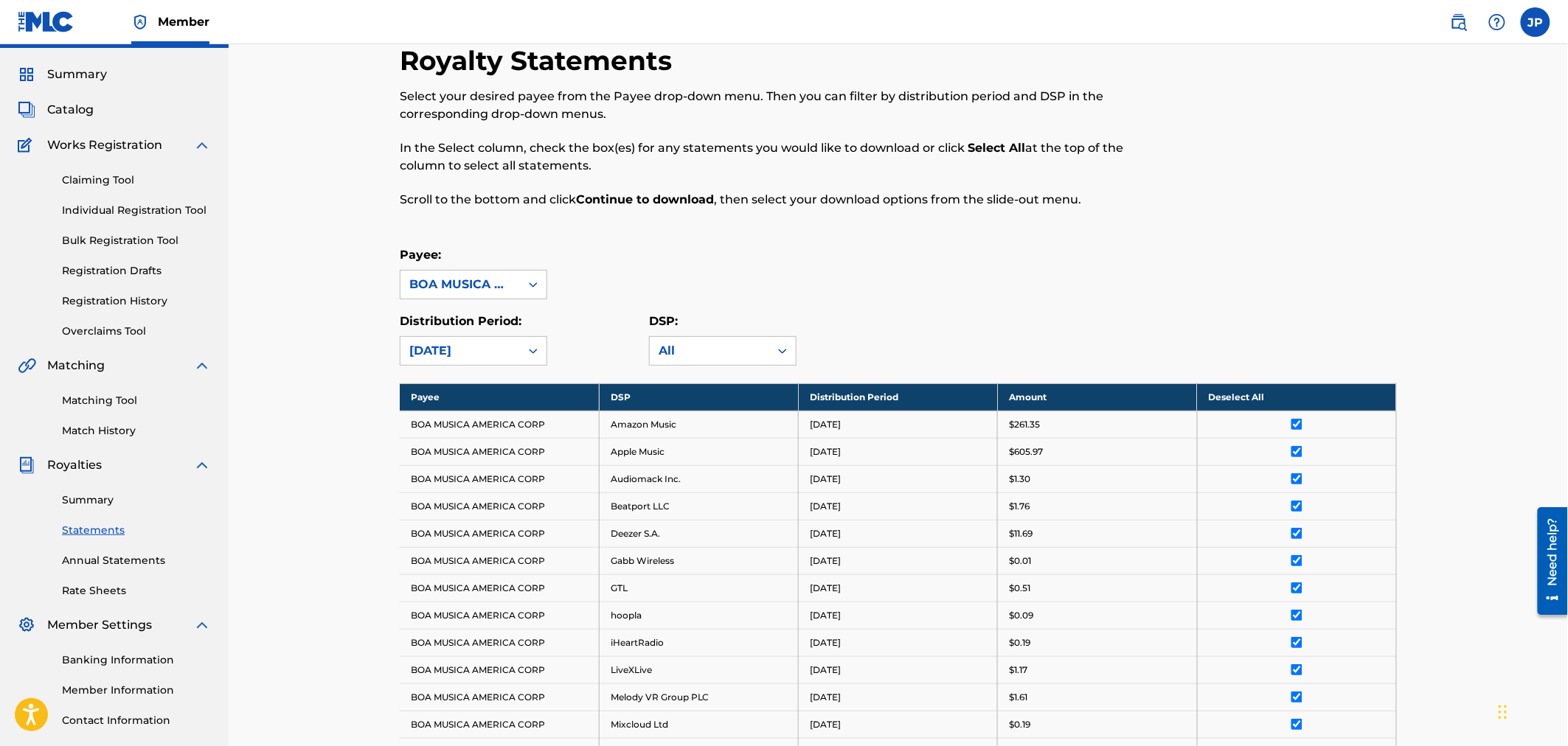
scroll to position [0, 0]
